Goal: Information Seeking & Learning: Find specific fact

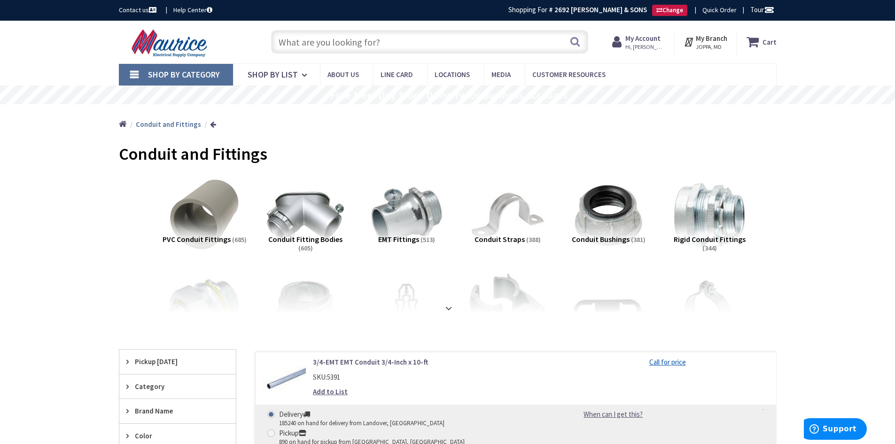
click at [419, 42] on input "text" at bounding box center [429, 41] width 317 height 23
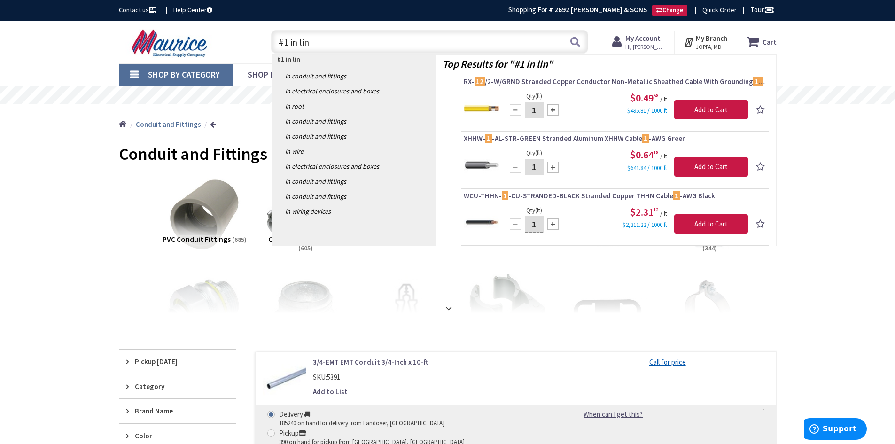
type input "#1 in line"
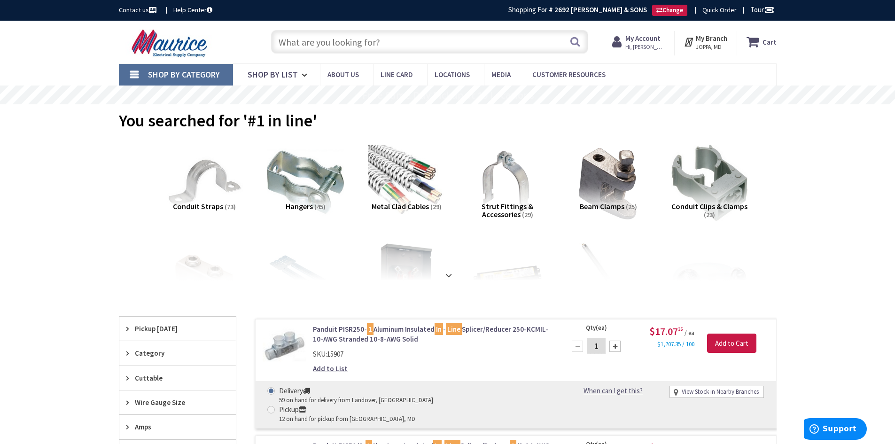
click at [393, 45] on input "text" at bounding box center [429, 41] width 317 height 23
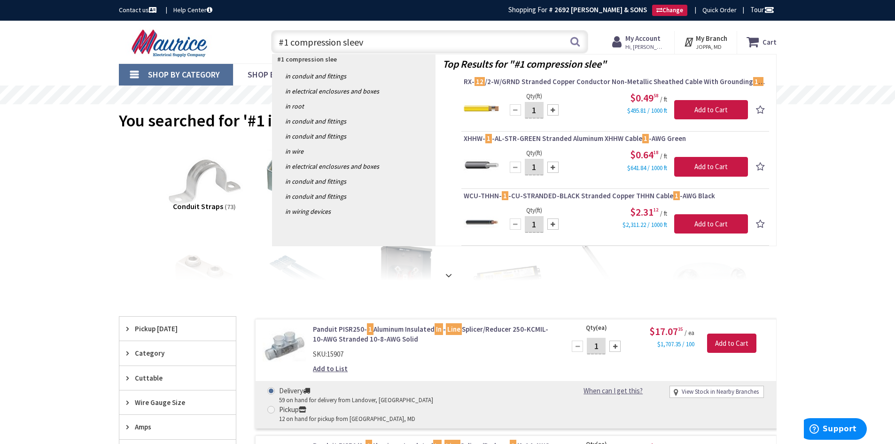
type input "#1 compression sleeve"
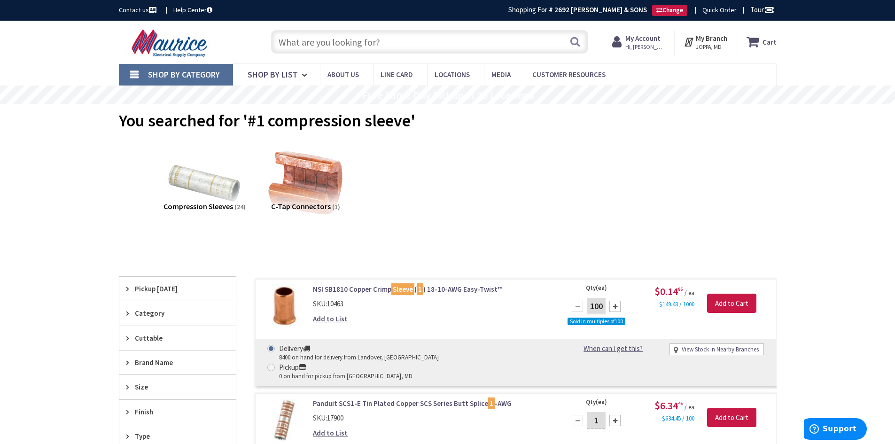
click at [365, 38] on input "text" at bounding box center [429, 41] width 317 height 23
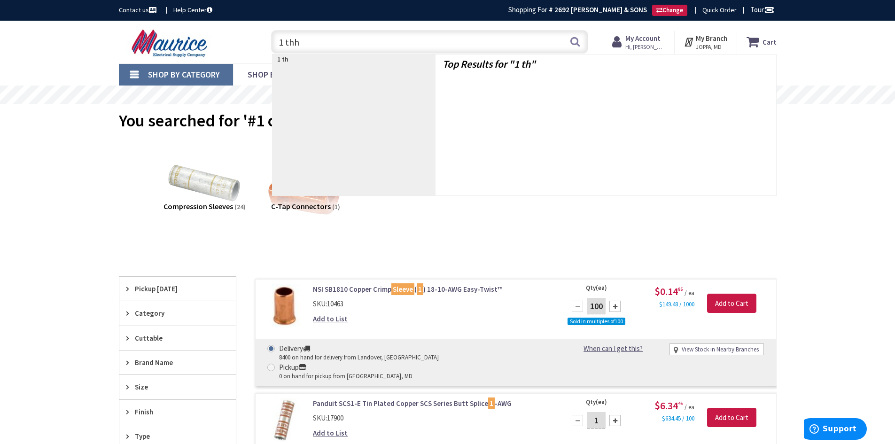
type input "1 thhn"
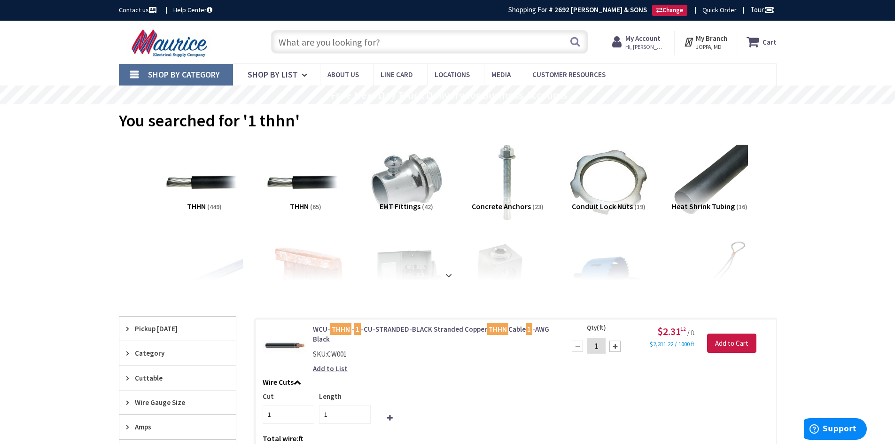
click at [371, 43] on input "text" at bounding box center [429, 41] width 317 height 23
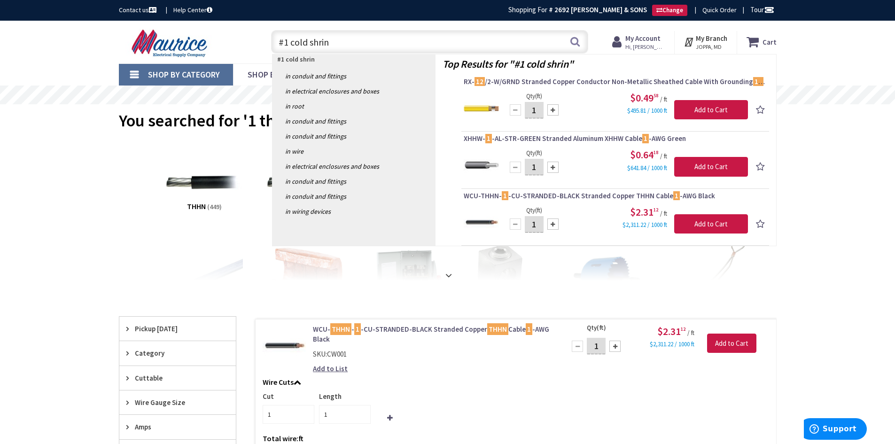
type input "#1 cold shrink"
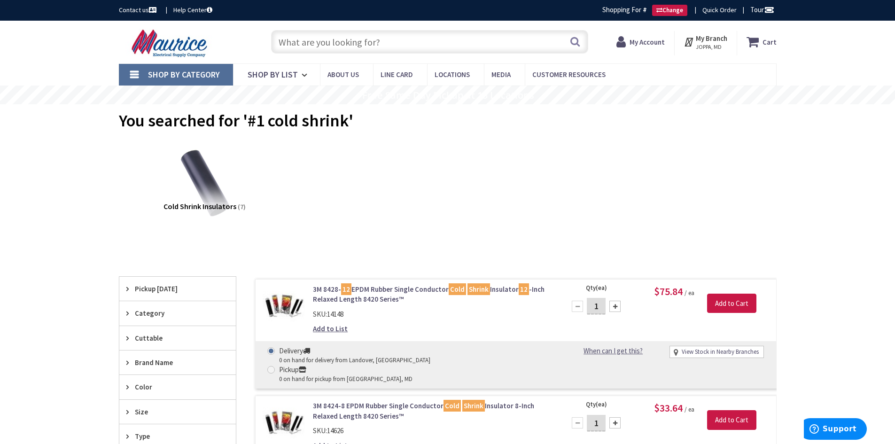
scroll to position [141, 0]
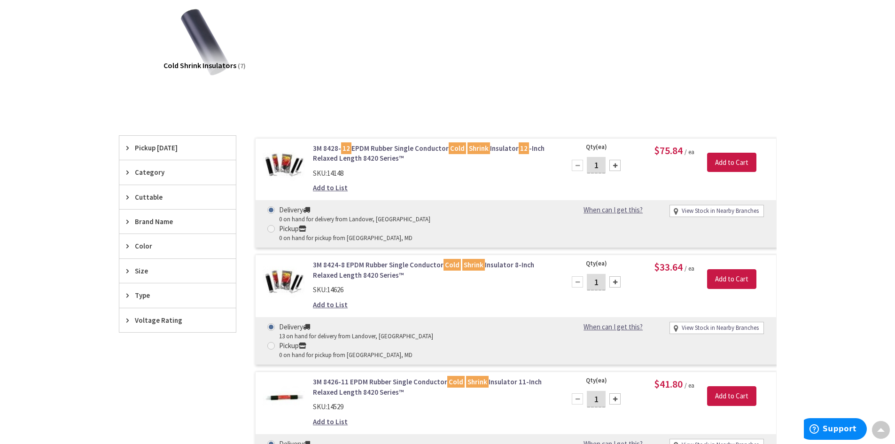
click at [354, 260] on link "3M 8424-8 EPDM Rubber Single Conductor Cold Shrink Insulator 8-Inch Relaxed Len…" at bounding box center [432, 270] width 239 height 20
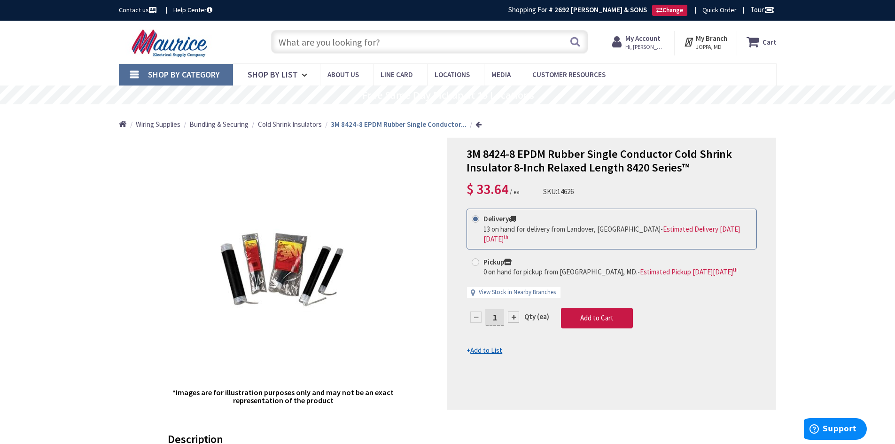
click at [321, 47] on input "text" at bounding box center [429, 41] width 317 height 23
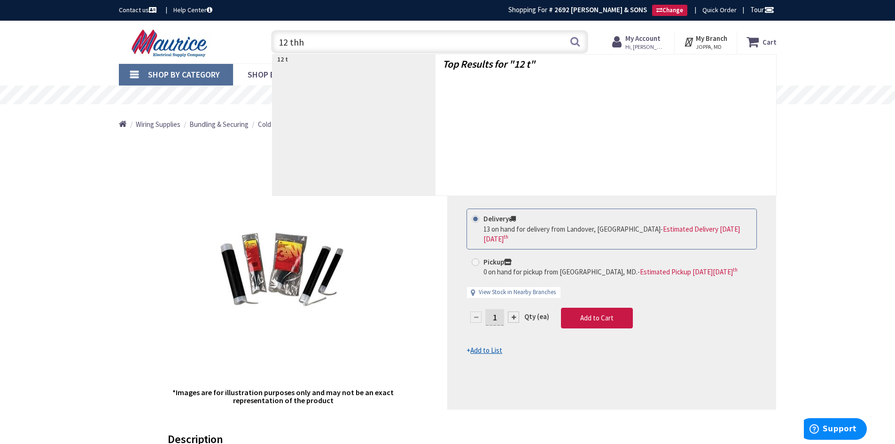
type input "12 thhn"
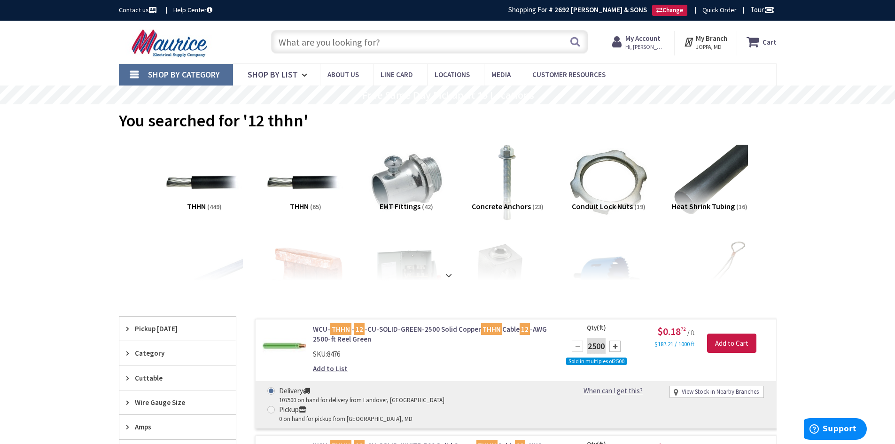
click at [368, 43] on input "text" at bounding box center [429, 41] width 317 height 23
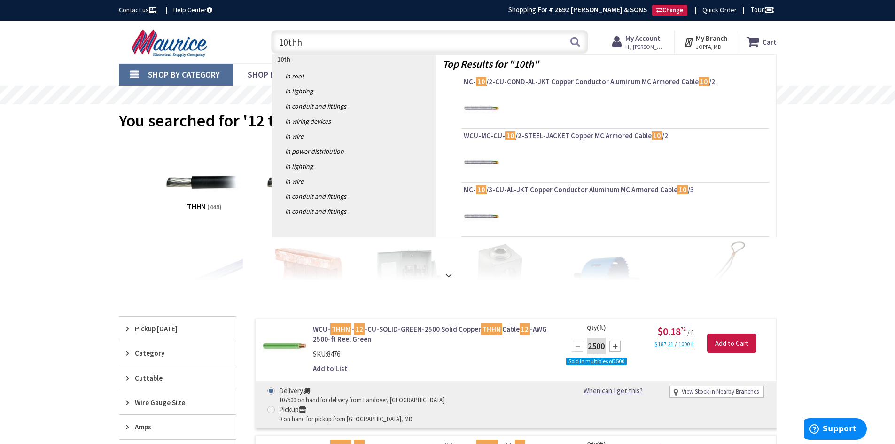
type input "10thhn"
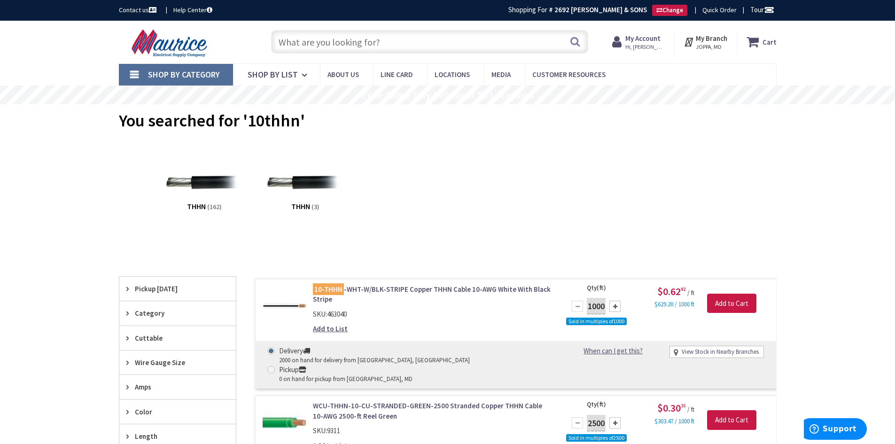
click at [393, 42] on input "text" at bounding box center [429, 41] width 317 height 23
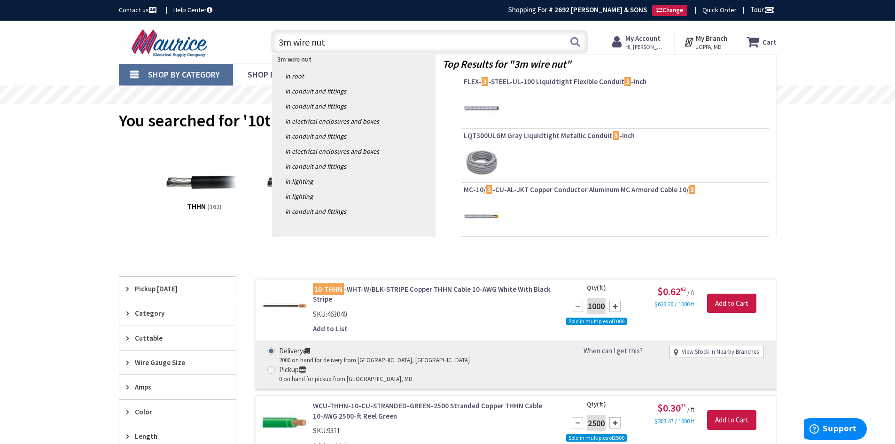
type input "3m wire nuts"
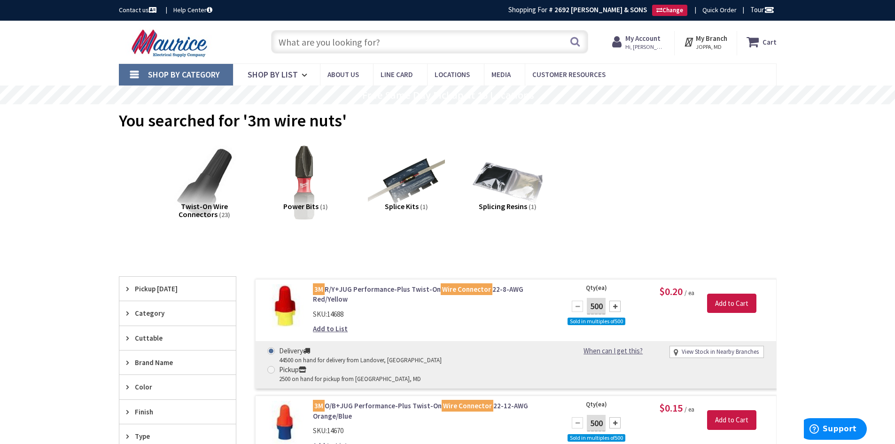
click at [383, 44] on input "text" at bounding box center [429, 41] width 317 height 23
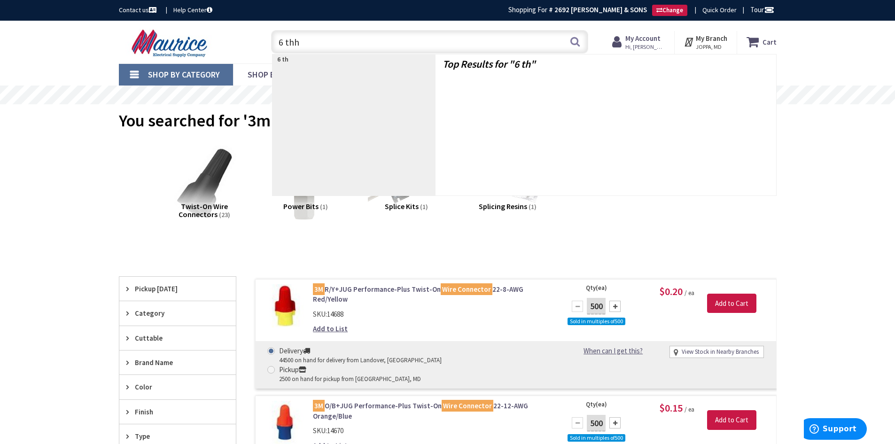
type input "6 thhn"
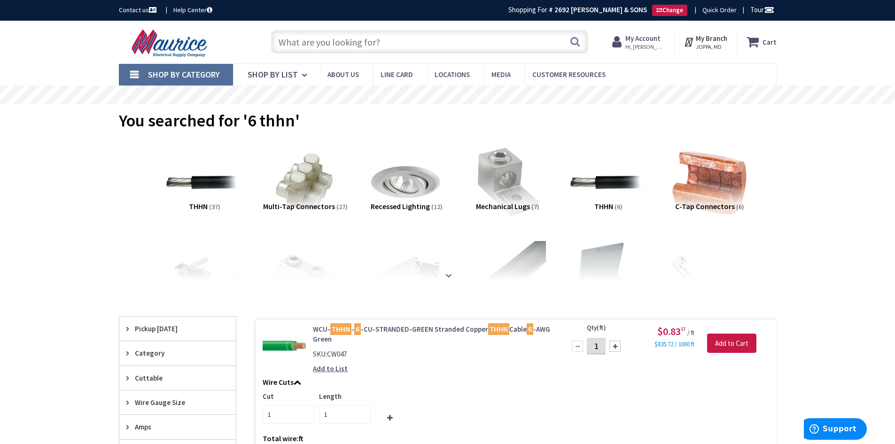
drag, startPoint x: 382, startPoint y: 23, endPoint x: 379, endPoint y: 43, distance: 19.6
click at [381, 32] on div "Skip to Content Toggle Nav Search Cart My Cart Close" at bounding box center [447, 42] width 705 height 43
click at [379, 43] on input "text" at bounding box center [429, 41] width 317 height 23
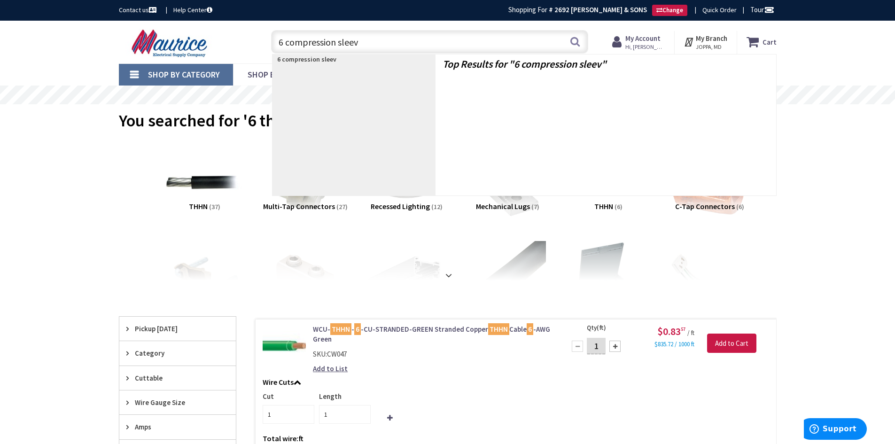
type input "6 compression sleeve"
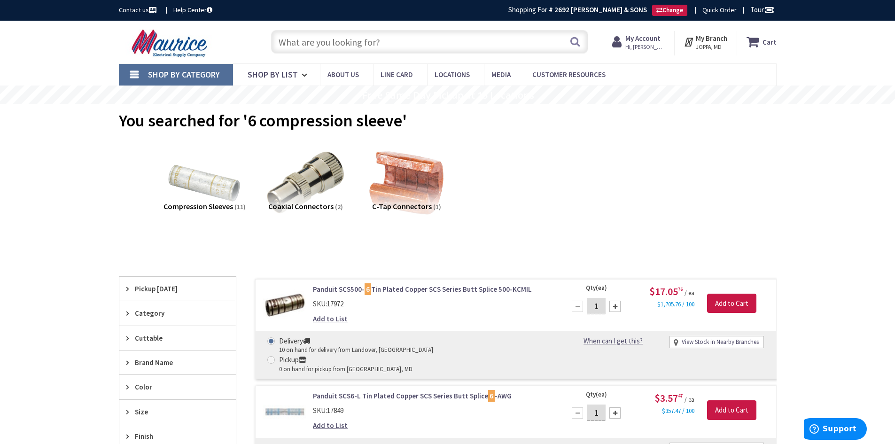
click at [366, 46] on input "text" at bounding box center [429, 41] width 317 height 23
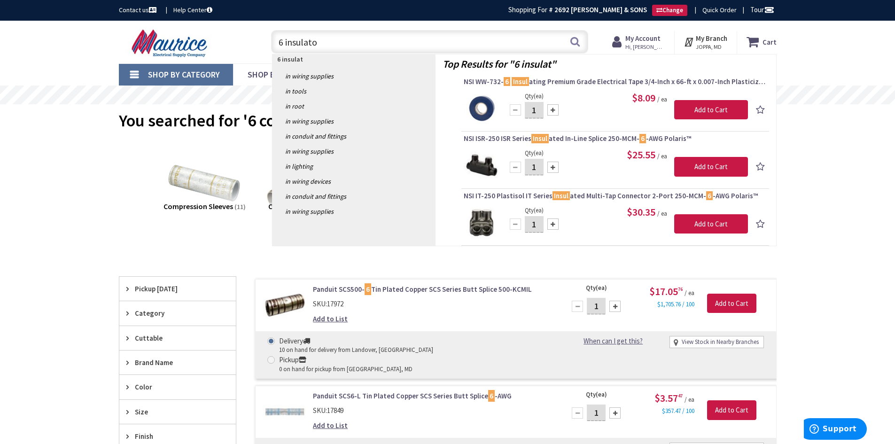
type input "6 insulator"
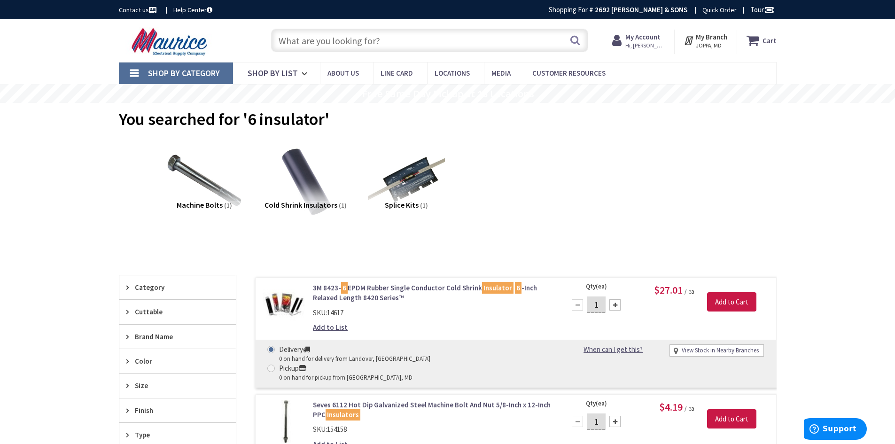
click at [353, 291] on link "3M 8423- 6 EPDM Rubber Single Conductor Cold Shrink Insulator 6 -Inch Relaxed L…" at bounding box center [432, 293] width 239 height 20
